Goal: Go to known website: Access a specific website the user already knows

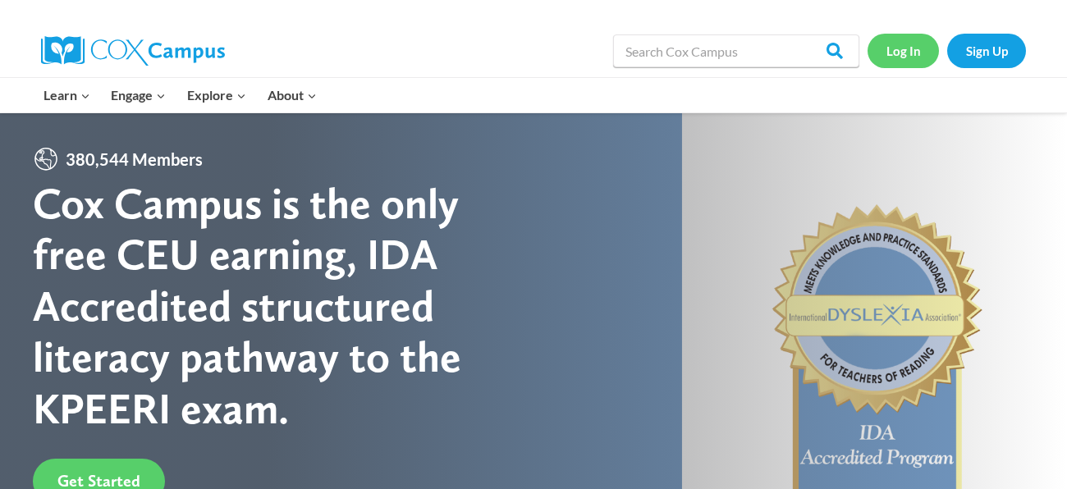
click at [908, 48] on link "Log In" at bounding box center [902, 51] width 71 height 34
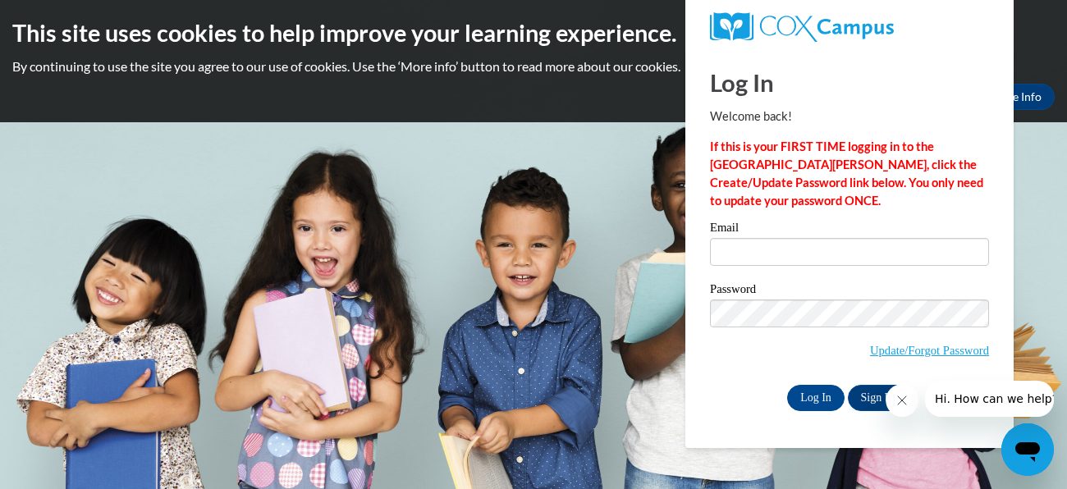
click at [907, 403] on icon "Close message from company" at bounding box center [901, 400] width 13 height 13
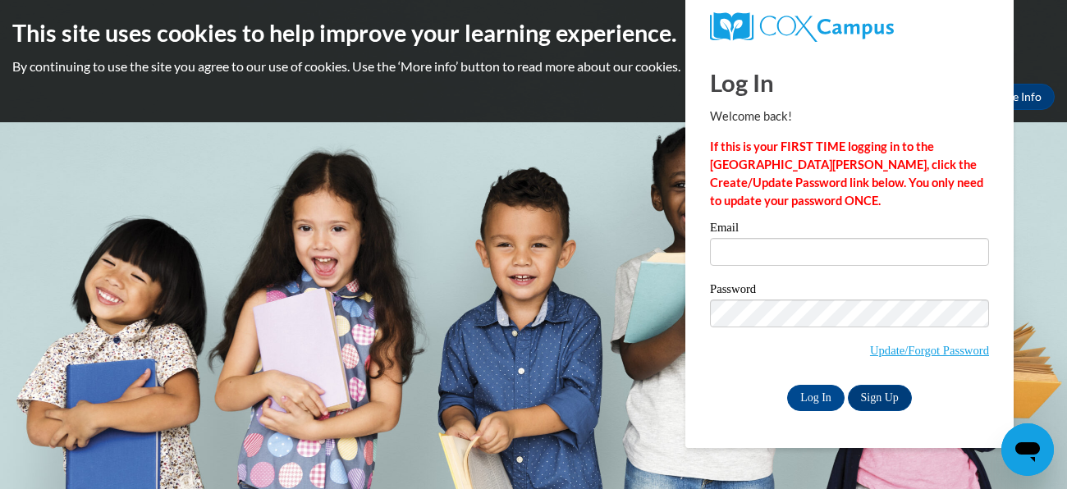
click at [488, 138] on body "This site uses cookies to help improve your learning experience. By continuing …" at bounding box center [533, 244] width 1067 height 489
click at [425, 165] on body "This site uses cookies to help improve your learning experience. By continuing …" at bounding box center [533, 244] width 1067 height 489
